Goal: Information Seeking & Learning: Find contact information

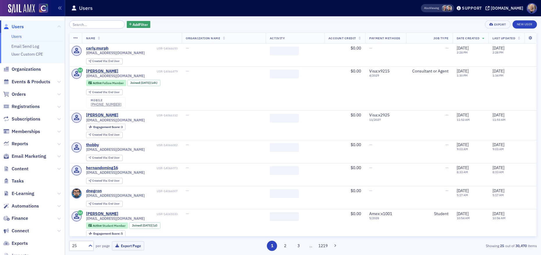
click at [96, 24] on input "search" at bounding box center [97, 24] width 56 height 8
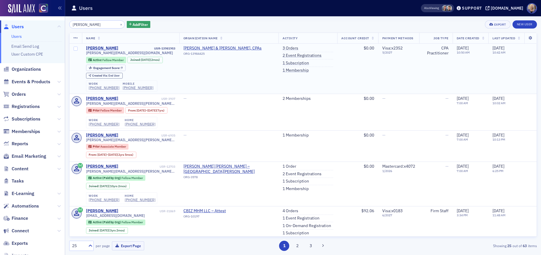
type input "[PERSON_NAME]"
click at [119, 23] on button "×" at bounding box center [121, 24] width 5 height 5
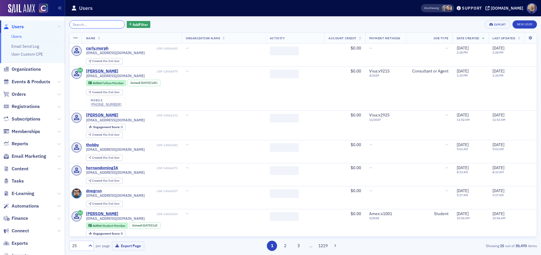
click at [99, 24] on input "search" at bounding box center [97, 24] width 56 height 8
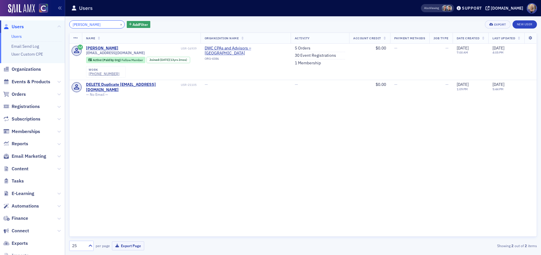
drag, startPoint x: 101, startPoint y: 24, endPoint x: 49, endPoint y: 22, distance: 51.8
click at [49, 22] on div "Users Users Email Send Log User Custom CPE Organizations Events & Products Orde…" at bounding box center [270, 127] width 541 height 255
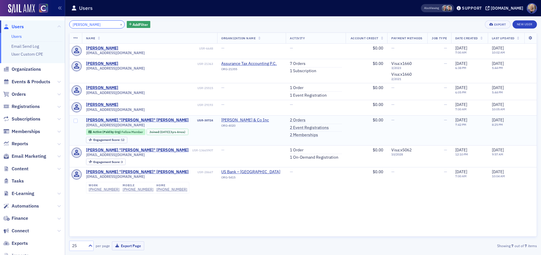
type input "[PERSON_NAME]"
drag, startPoint x: 178, startPoint y: 132, endPoint x: 192, endPoint y: 131, distance: 13.7
click at [185, 131] on div "[DATE] (3yrs 4mos)" at bounding box center [172, 132] width 25 height 4
click at [119, 23] on button "×" at bounding box center [121, 24] width 5 height 5
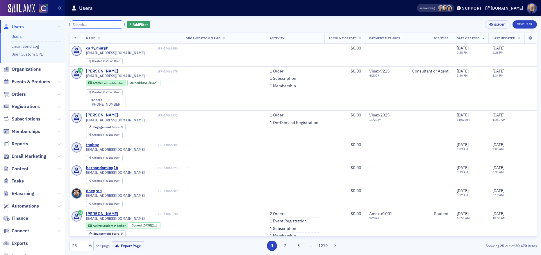
click at [107, 24] on input "search" at bounding box center [97, 24] width 56 height 8
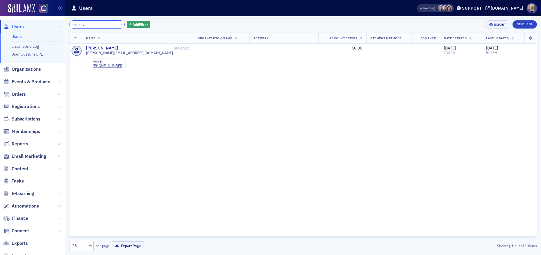
drag, startPoint x: 95, startPoint y: 24, endPoint x: 66, endPoint y: 22, distance: 29.1
click at [66, 22] on div "holiday × Add Filter Export New User Name Organization Name Activity Account Cr…" at bounding box center [303, 135] width 476 height 238
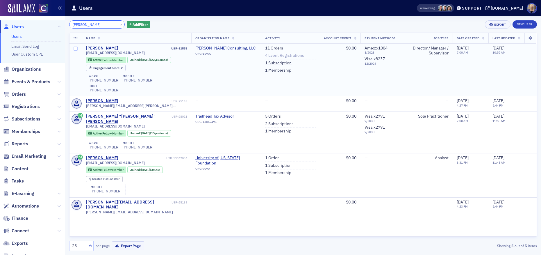
type input "[PERSON_NAME]"
click at [265, 56] on link "4 Event Registrations" at bounding box center [284, 55] width 39 height 5
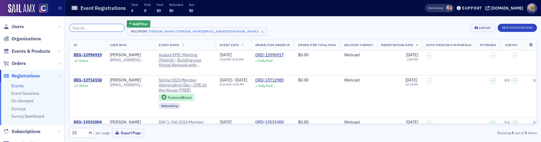
click at [92, 29] on input "search" at bounding box center [97, 28] width 56 height 8
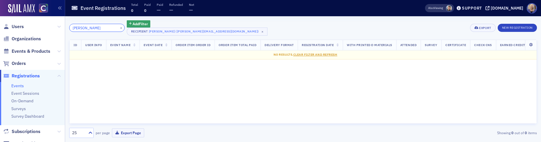
drag, startPoint x: 90, startPoint y: 27, endPoint x: 58, endPoint y: 25, distance: 32.0
click at [58, 25] on div "Users Organizations Events & Products Orders Registrations Events Event Session…" at bounding box center [270, 71] width 541 height 142
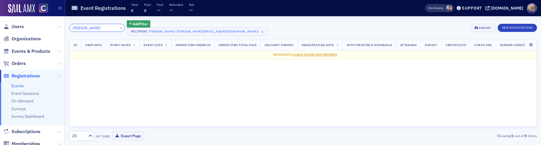
click at [92, 28] on input "[PERSON_NAME]" at bounding box center [97, 28] width 56 height 8
type input "[PERSON_NAME]"
click at [119, 27] on button "×" at bounding box center [121, 27] width 5 height 5
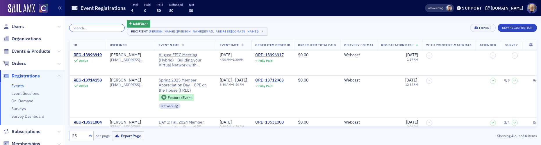
click at [99, 27] on input "search" at bounding box center [97, 28] width 56 height 8
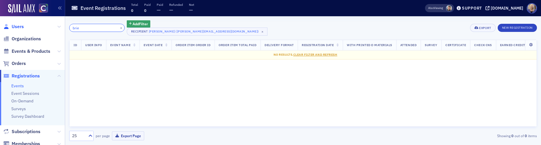
type input "brie"
click at [17, 26] on span "Users" at bounding box center [18, 27] width 12 height 6
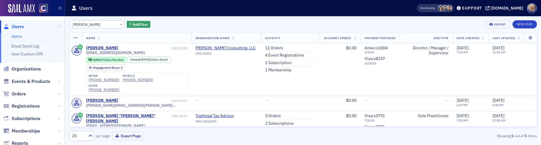
drag, startPoint x: 92, startPoint y: 26, endPoint x: 66, endPoint y: 25, distance: 25.3
click at [66, 25] on div "[PERSON_NAME] × Add Filter Export New User Name Organization Name Activity Acco…" at bounding box center [303, 80] width 476 height 129
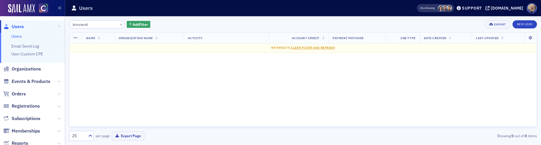
drag, startPoint x: 90, startPoint y: 23, endPoint x: 65, endPoint y: 24, distance: 25.3
click at [65, 24] on div "Users Users Email Send Log User Custom CPE Organizations Events & Products Orde…" at bounding box center [270, 72] width 541 height 145
drag, startPoint x: 102, startPoint y: 25, endPoint x: 57, endPoint y: 24, distance: 44.8
click at [57, 24] on div "Users Users Email Send Log User Custom CPE Organizations Events & Products Orde…" at bounding box center [270, 72] width 541 height 145
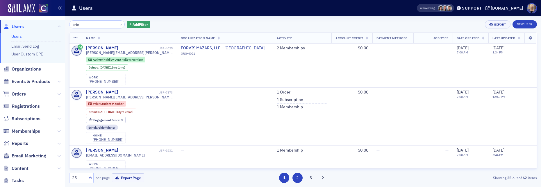
type input "brie"
click at [297, 181] on button "2" at bounding box center [297, 178] width 10 height 10
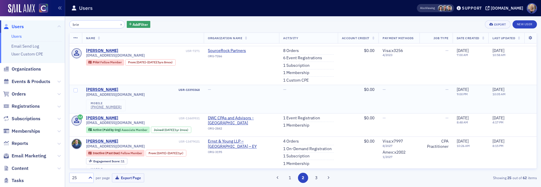
scroll to position [520, 0]
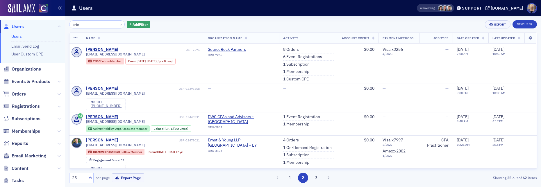
click at [315, 180] on button "3" at bounding box center [316, 178] width 10 height 10
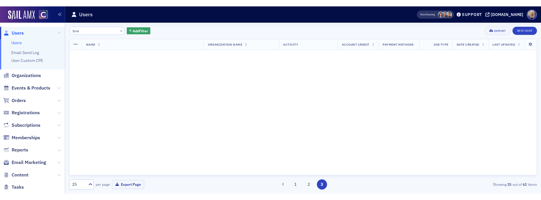
scroll to position [0, 0]
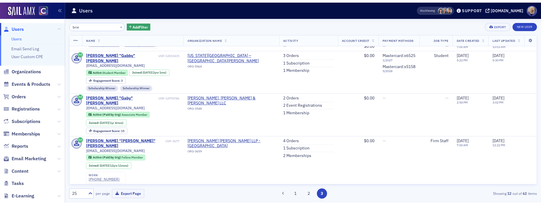
scroll to position [239, 0]
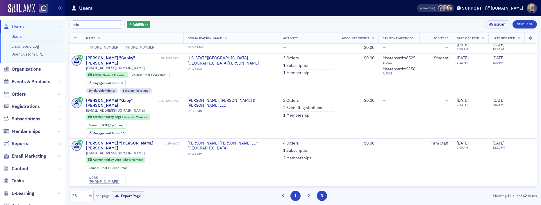
click at [292, 197] on button "1" at bounding box center [295, 196] width 10 height 10
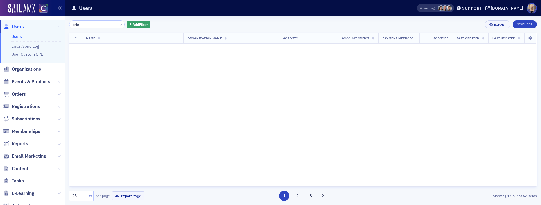
scroll to position [0, 0]
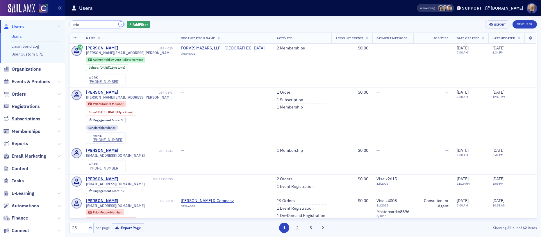
click at [119, 25] on button "×" at bounding box center [121, 24] width 5 height 5
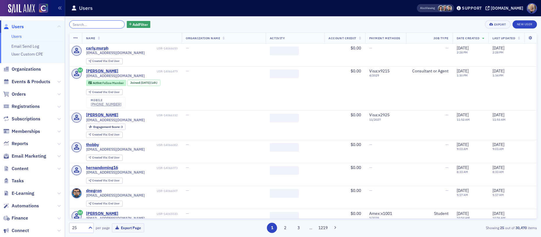
click at [99, 25] on input "search" at bounding box center [97, 24] width 56 height 8
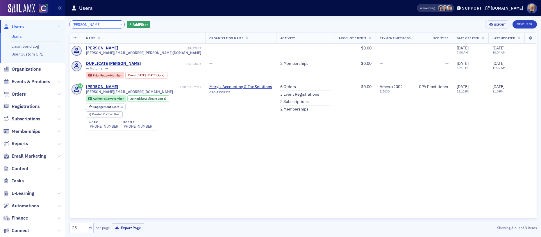
type input "[PERSON_NAME]"
click at [119, 24] on button "×" at bounding box center [121, 24] width 5 height 5
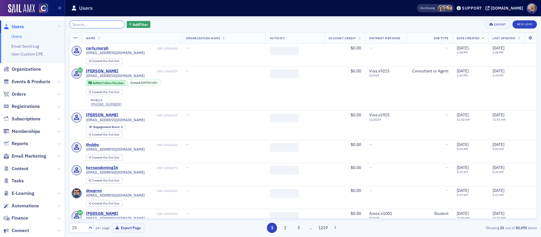
click at [106, 24] on input "search" at bounding box center [97, 24] width 56 height 8
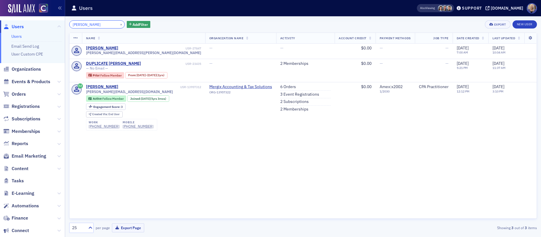
type input "[PERSON_NAME]"
click at [17, 36] on link "Users" at bounding box center [16, 36] width 10 height 5
click at [17, 37] on link "Users" at bounding box center [16, 36] width 10 height 5
click at [119, 24] on button "×" at bounding box center [121, 24] width 5 height 5
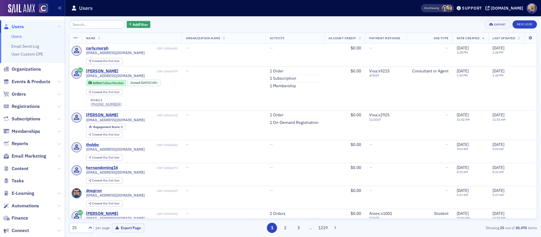
click at [12, 38] on link "Users" at bounding box center [16, 36] width 10 height 5
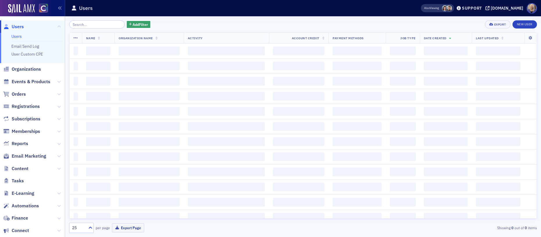
click at [83, 23] on input "search" at bounding box center [97, 24] width 56 height 8
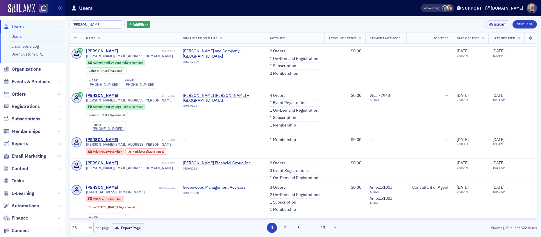
scroll to position [173, 0]
drag, startPoint x: 81, startPoint y: 25, endPoint x: 53, endPoint y: 22, distance: 28.3
click at [53, 22] on div "Users Users Email Send Log User Custom CPE Organizations Events & Products Orde…" at bounding box center [270, 118] width 541 height 237
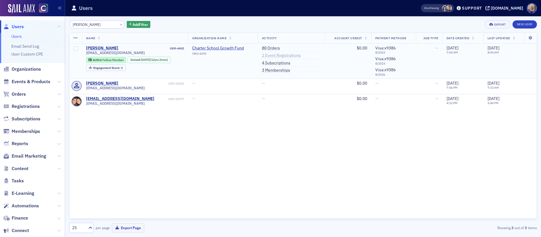
type input "[PERSON_NAME]"
click at [286, 56] on link "2 Event Registrations" at bounding box center [281, 55] width 39 height 5
click at [119, 23] on button "×" at bounding box center [121, 24] width 5 height 5
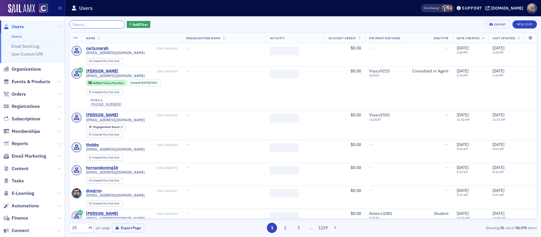
click at [87, 22] on input "search" at bounding box center [97, 24] width 56 height 8
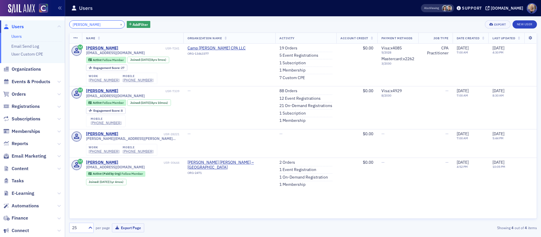
type input "[PERSON_NAME]"
click at [119, 23] on button "×" at bounding box center [121, 24] width 5 height 5
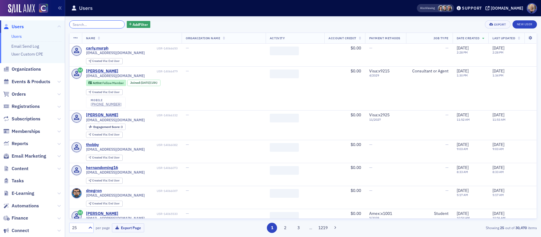
click at [101, 24] on input "search" at bounding box center [97, 24] width 56 height 8
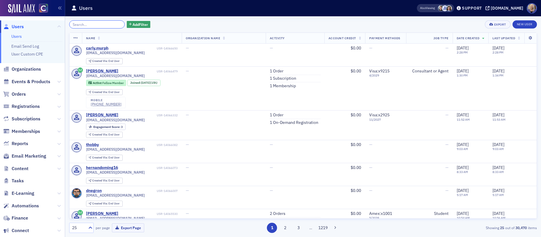
click at [94, 25] on input "search" at bounding box center [97, 24] width 56 height 8
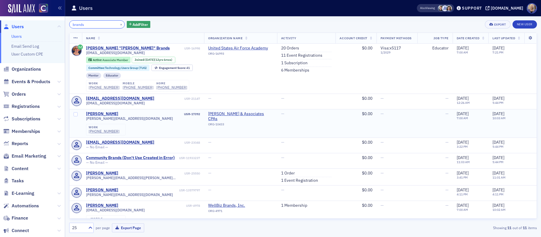
type input "brands"
click at [119, 25] on button "×" at bounding box center [121, 24] width 5 height 5
click at [114, 25] on input "search" at bounding box center [97, 24] width 56 height 8
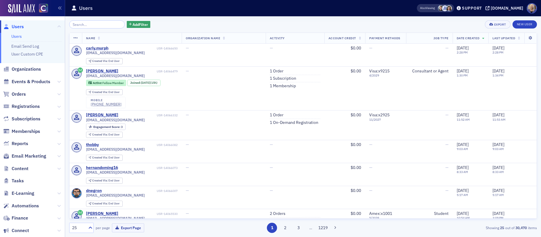
click at [18, 38] on link "Users" at bounding box center [16, 36] width 10 height 5
click at [129, 24] on icon "button" at bounding box center [130, 24] width 3 height 3
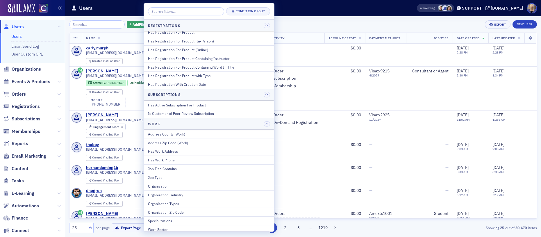
scroll to position [781, 0]
click at [213, 185] on div "Organization" at bounding box center [209, 183] width 122 height 5
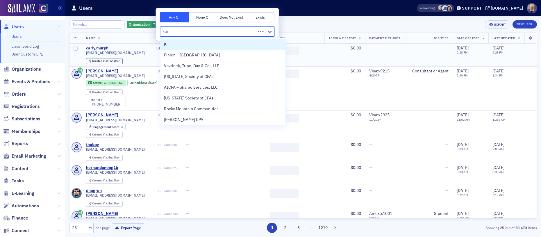
type input "[PERSON_NAME]"
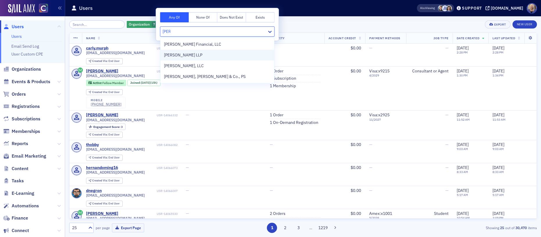
click at [187, 58] on div "[PERSON_NAME] LLP" at bounding box center [217, 55] width 114 height 11
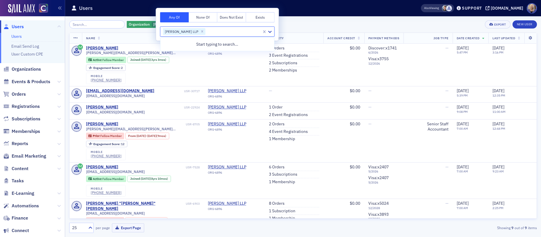
click at [296, 23] on div "Organization [PERSON_NAME] LLP Add Filter Export New User" at bounding box center [303, 24] width 468 height 8
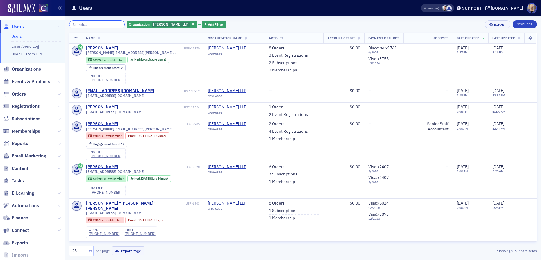
click at [86, 23] on input "search" at bounding box center [97, 24] width 56 height 8
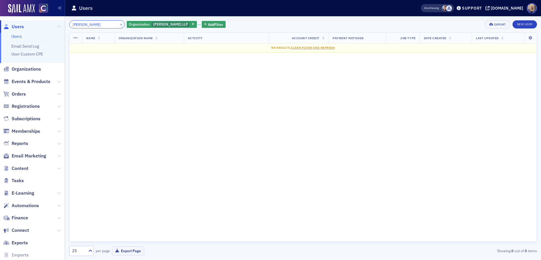
type input "[PERSON_NAME]"
click at [119, 24] on button "×" at bounding box center [121, 24] width 5 height 5
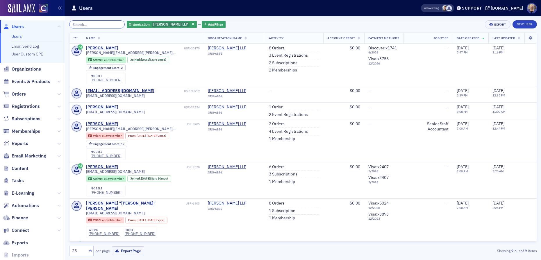
click at [88, 25] on input "search" at bounding box center [97, 24] width 56 height 8
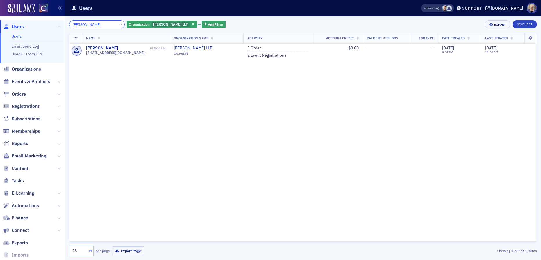
type input "[PERSON_NAME]"
click at [11, 35] on ul "Users Email Send Log User Custom CPE" at bounding box center [32, 48] width 65 height 30
click at [191, 25] on span "button" at bounding box center [193, 24] width 5 height 5
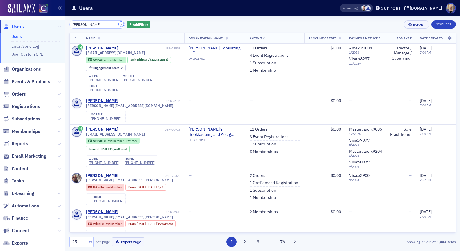
drag, startPoint x: 114, startPoint y: 25, endPoint x: 94, endPoint y: 25, distance: 19.8
click at [119, 25] on button "×" at bounding box center [121, 24] width 5 height 5
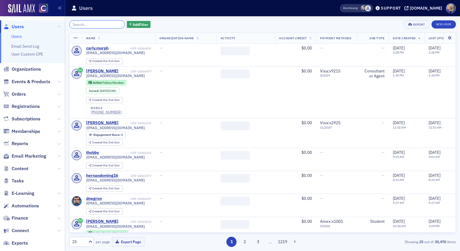
click at [88, 25] on input "search" at bounding box center [97, 24] width 56 height 8
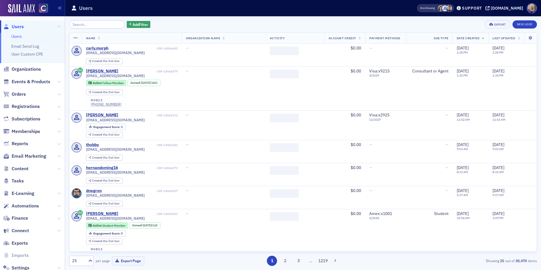
click at [79, 23] on input "search" at bounding box center [97, 24] width 56 height 8
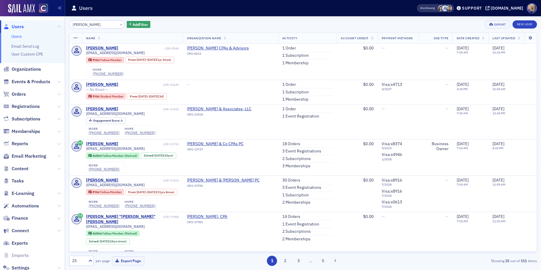
drag, startPoint x: 83, startPoint y: 24, endPoint x: 51, endPoint y: 23, distance: 31.4
click at [51, 23] on div "Users Users Email Send Log User Custom CPE Organizations Events & Products Orde…" at bounding box center [270, 135] width 541 height 270
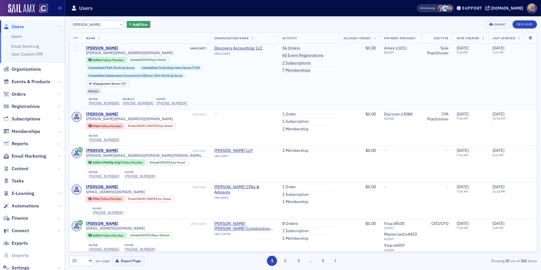
type input "tiffany davis"
drag, startPoint x: 157, startPoint y: 53, endPoint x: 84, endPoint y: 54, distance: 73.3
click at [84, 54] on td "Tiffany Davis USR-21877 tiffany.cocpa@discoveryaccounting.com Active Fellow Mem…" at bounding box center [146, 77] width 128 height 66
copy span "tiffany.cocpa@discoveryaccounting.com"
drag, startPoint x: 145, startPoint y: 103, endPoint x: 117, endPoint y: 104, distance: 27.6
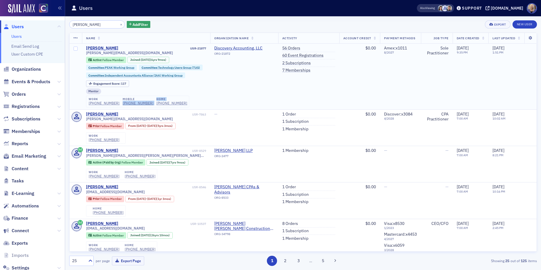
click at [117, 104] on div "work (720) 310-8429 mobile (720) 310-8429 home (720) 310-8429" at bounding box center [137, 102] width 103 height 12
copy div "(720) 310-8429 home"
